Goal: Understand process/instructions: Learn how to perform a task or action

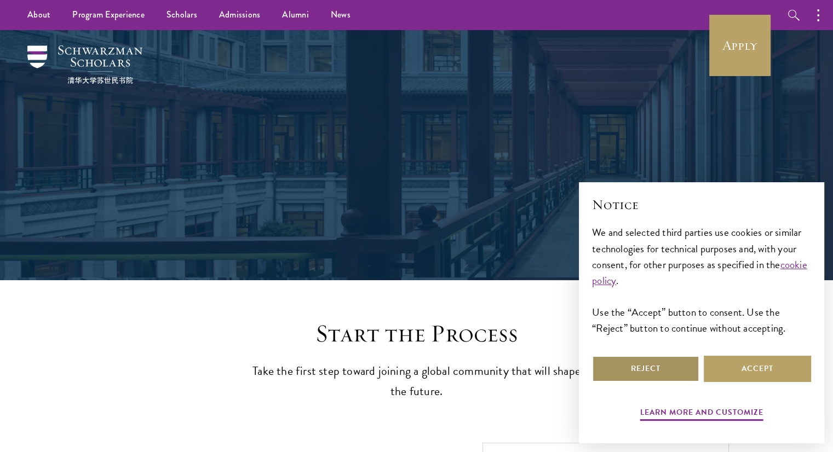
click at [633, 372] on button "Reject" at bounding box center [645, 369] width 107 height 26
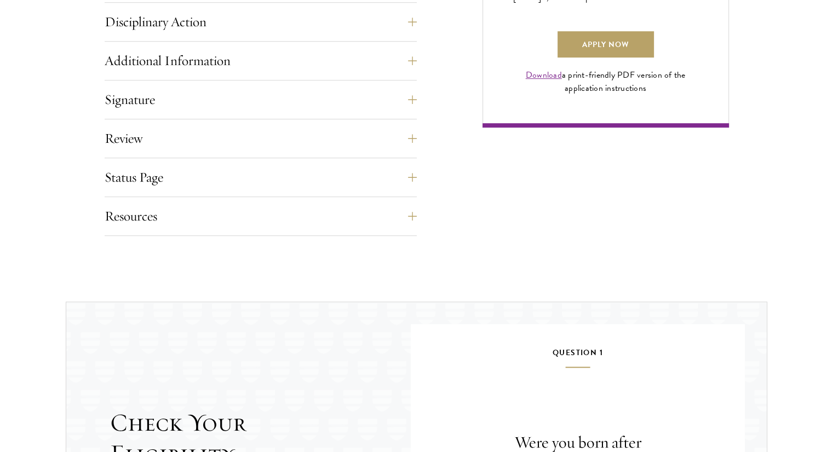
scroll to position [1153, 0]
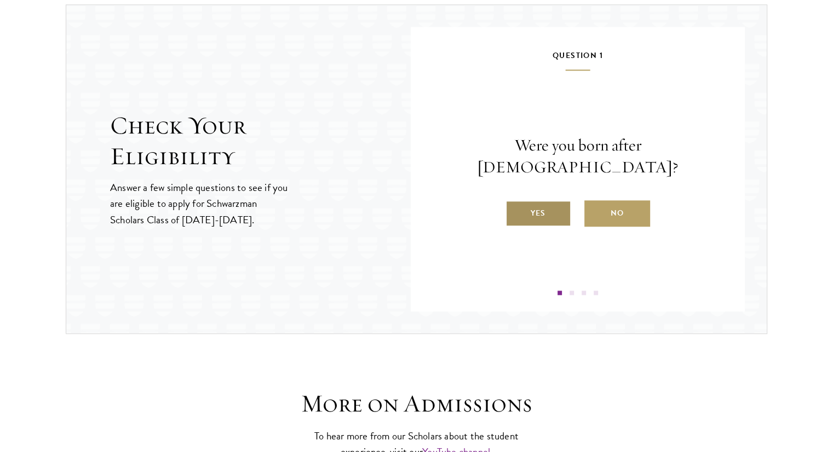
click at [542, 200] on label "Yes" at bounding box center [539, 213] width 66 height 26
click at [515, 202] on input "Yes" at bounding box center [511, 207] width 10 height 10
click at [553, 209] on label "Yes" at bounding box center [539, 213] width 66 height 26
click at [515, 209] on input "Yes" at bounding box center [511, 207] width 10 height 10
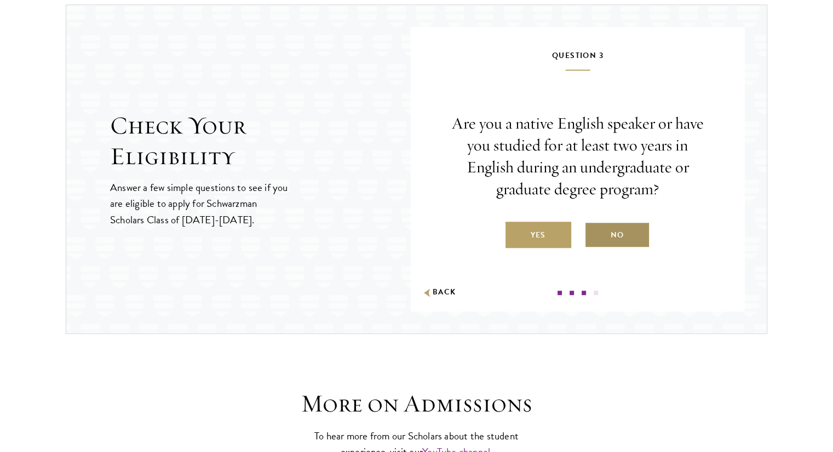
click at [611, 229] on label "No" at bounding box center [617, 235] width 66 height 26
click at [594, 229] on input "No" at bounding box center [589, 228] width 10 height 10
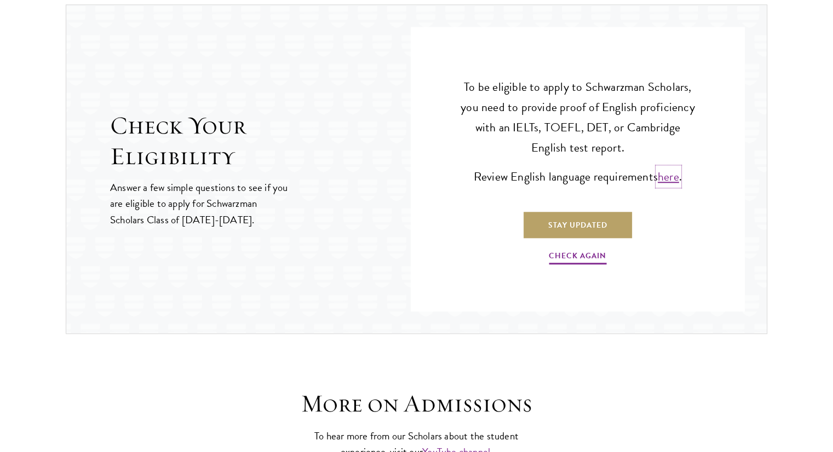
click at [669, 175] on link "here" at bounding box center [668, 177] width 21 height 18
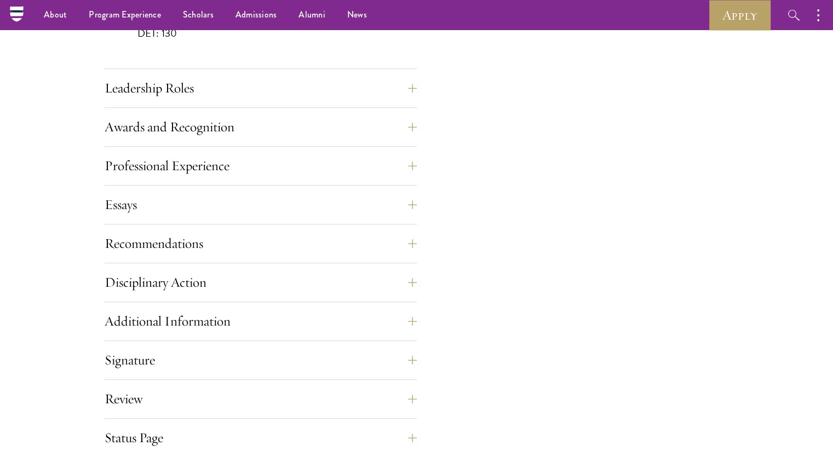
scroll to position [631, 0]
